Goal: Task Accomplishment & Management: Use online tool/utility

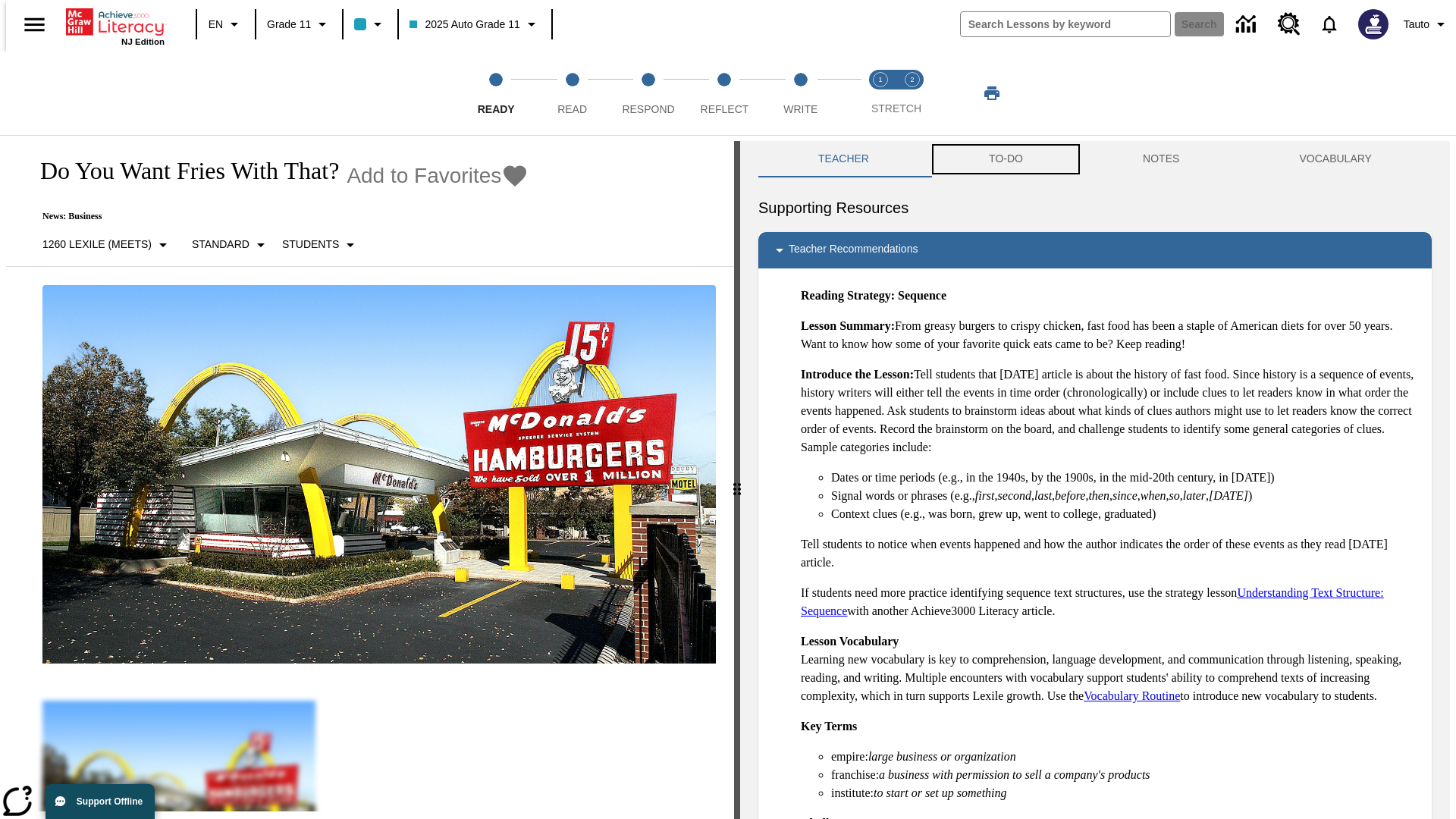
click at [1005, 159] on button "TO-DO" at bounding box center [1005, 159] width 154 height 37
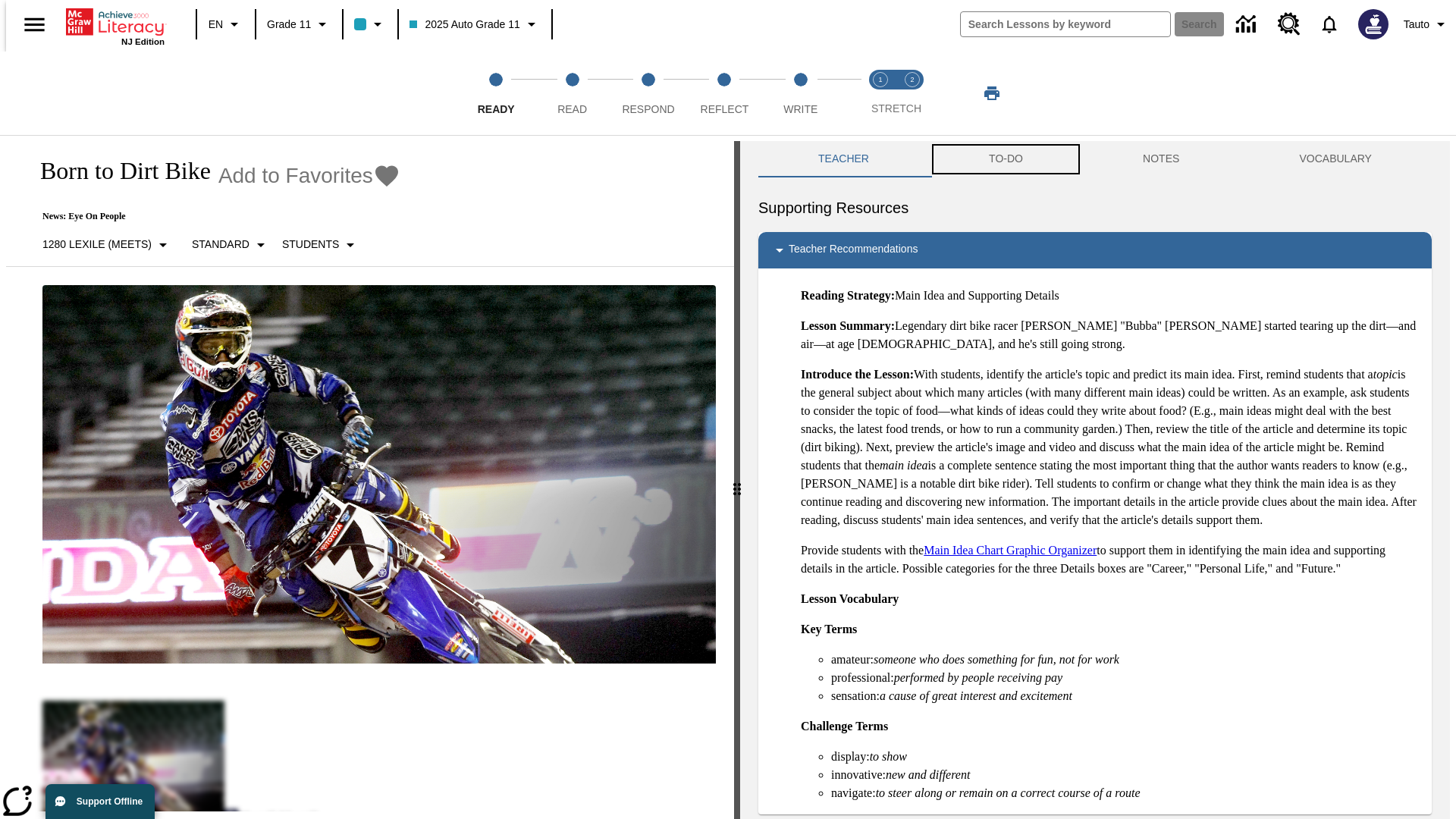
click at [1005, 159] on button "TO-DO" at bounding box center [1005, 159] width 154 height 37
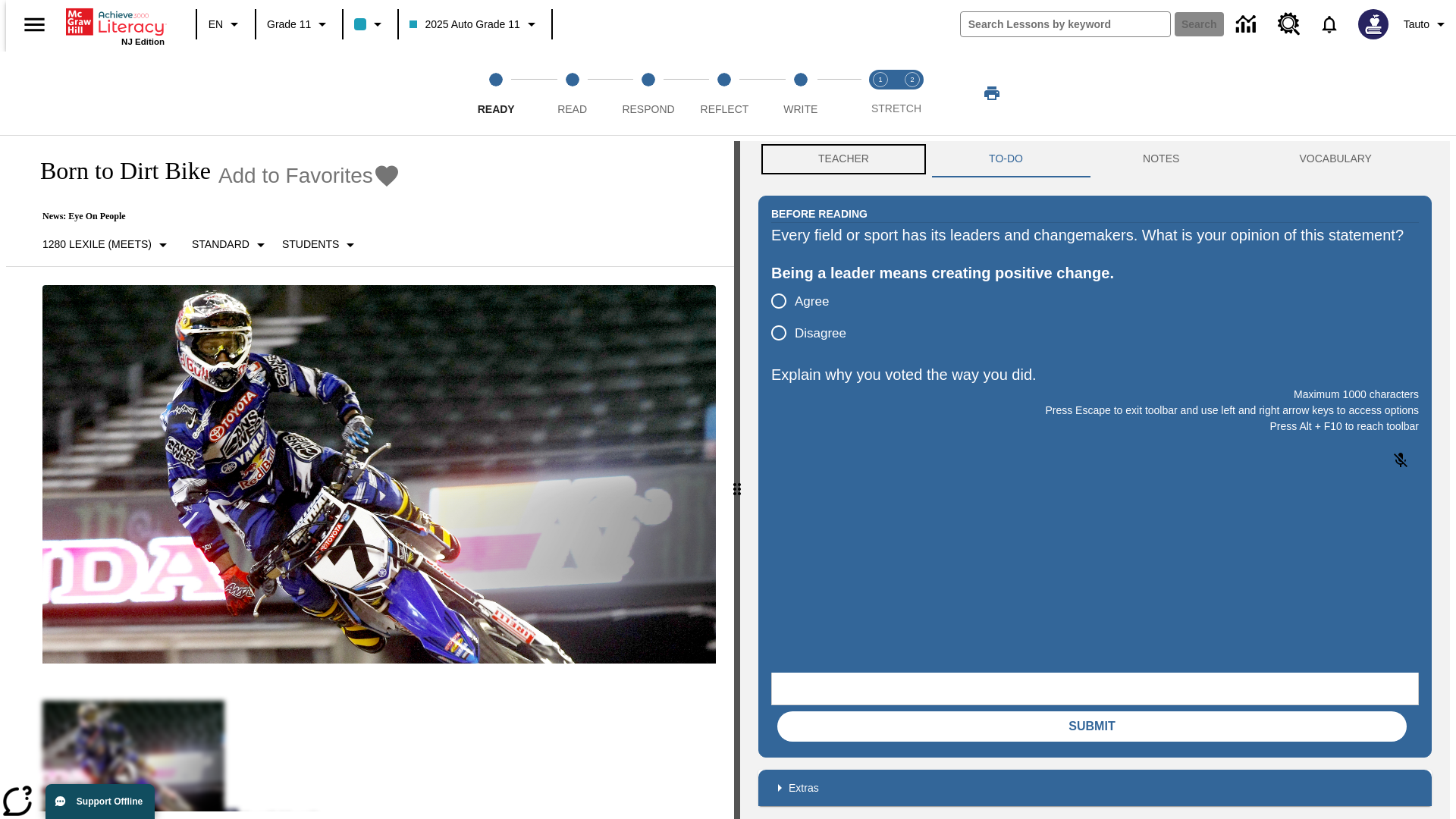
scroll to position [1, 0]
click at [838, 159] on button "Teacher" at bounding box center [844, 158] width 170 height 37
